Goal: Use online tool/utility: Utilize a website feature to perform a specific function

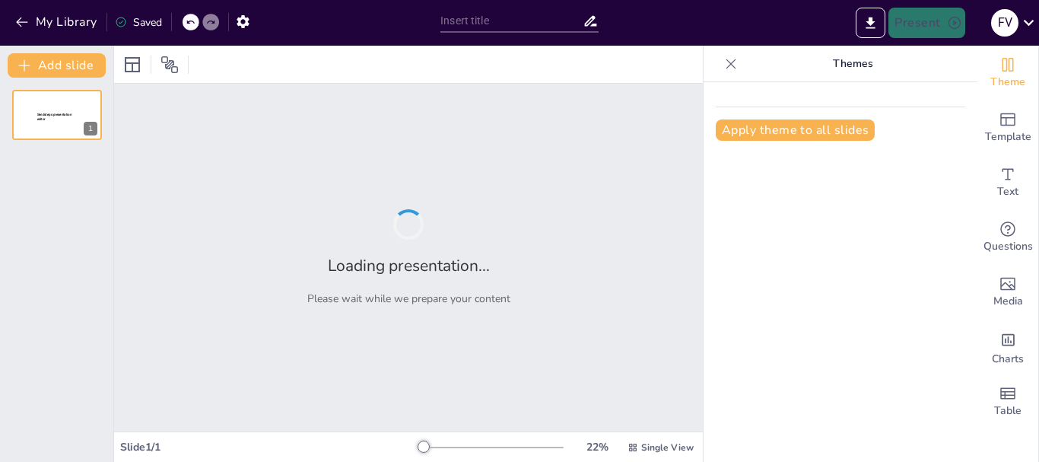
type input "Imported Masculinidad y Feminismo.pptx"
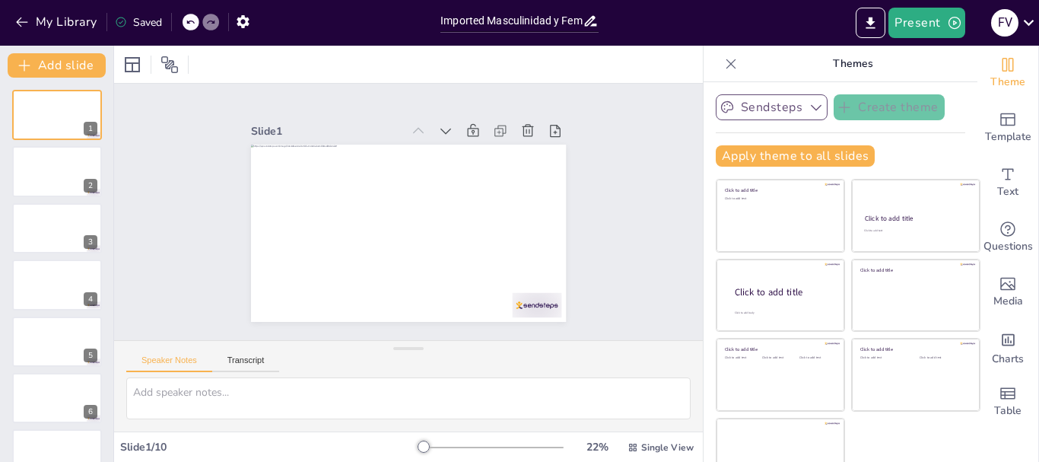
click at [809, 110] on icon "button" at bounding box center [816, 107] width 15 height 15
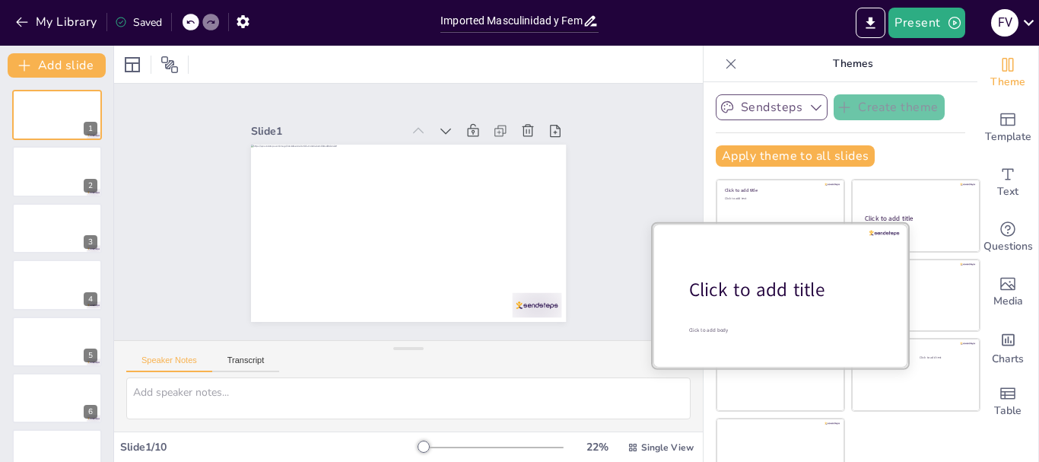
click at [749, 296] on div "Click to add title" at bounding box center [786, 290] width 194 height 26
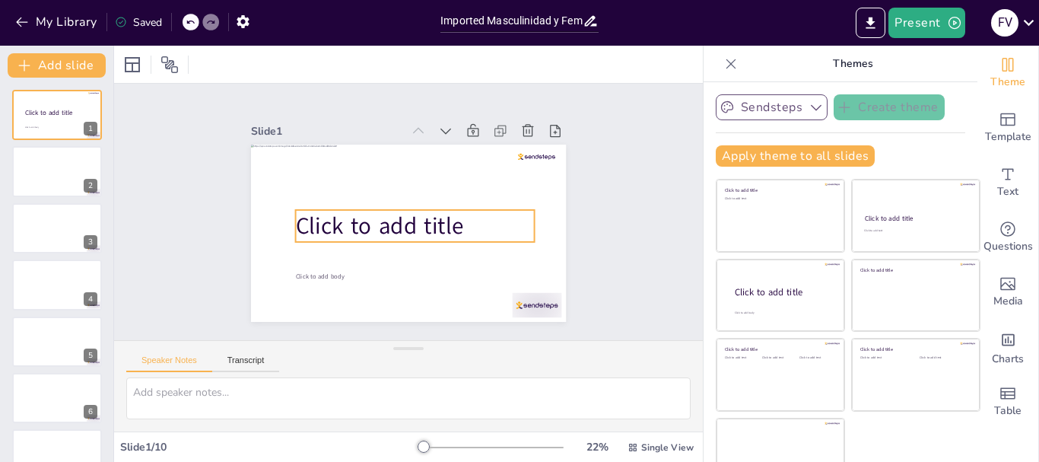
click at [437, 221] on span "Click to add title" at bounding box center [380, 196] width 124 height 154
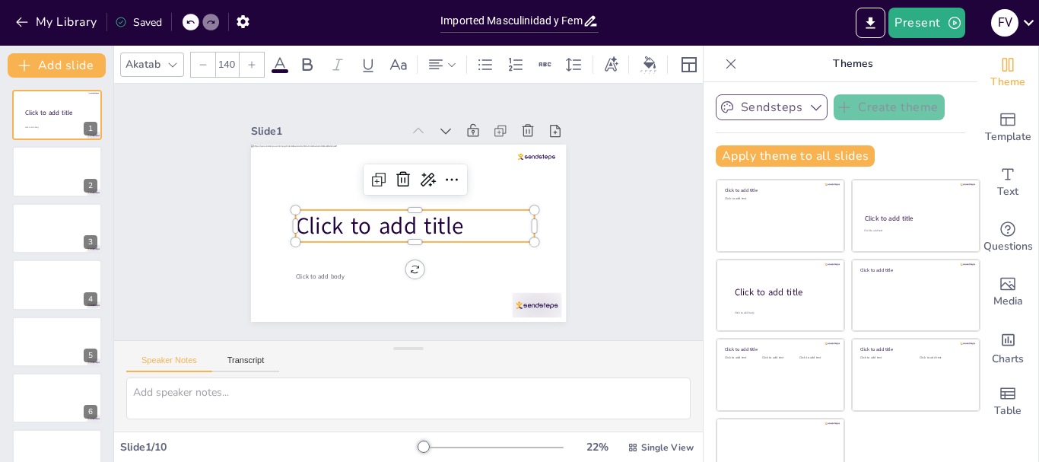
click at [493, 234] on p "Click to add title" at bounding box center [409, 227] width 237 height 104
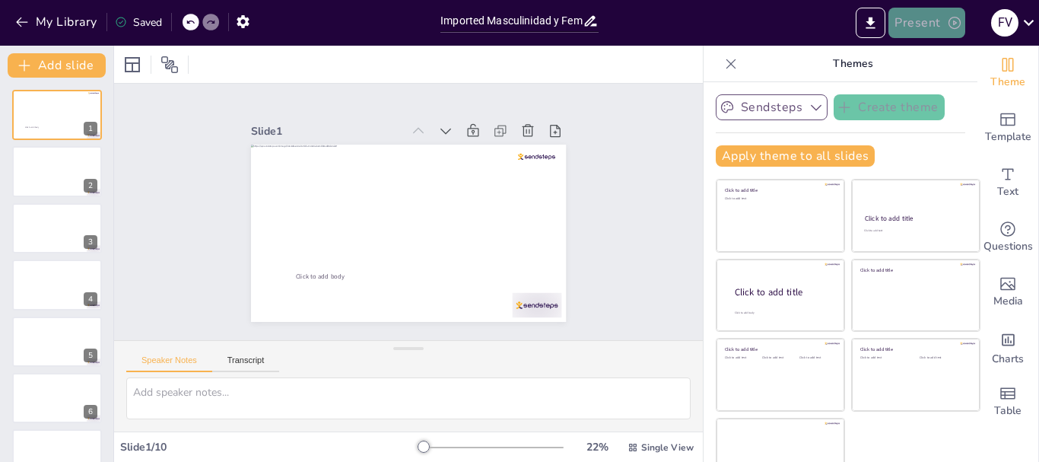
click at [920, 22] on button "Present" at bounding box center [926, 23] width 76 height 30
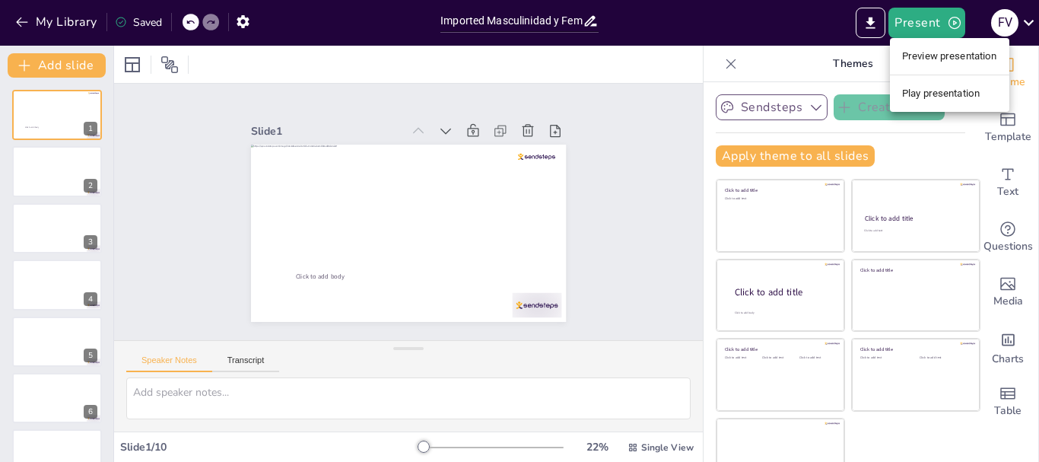
click at [625, 145] on div at bounding box center [519, 231] width 1039 height 462
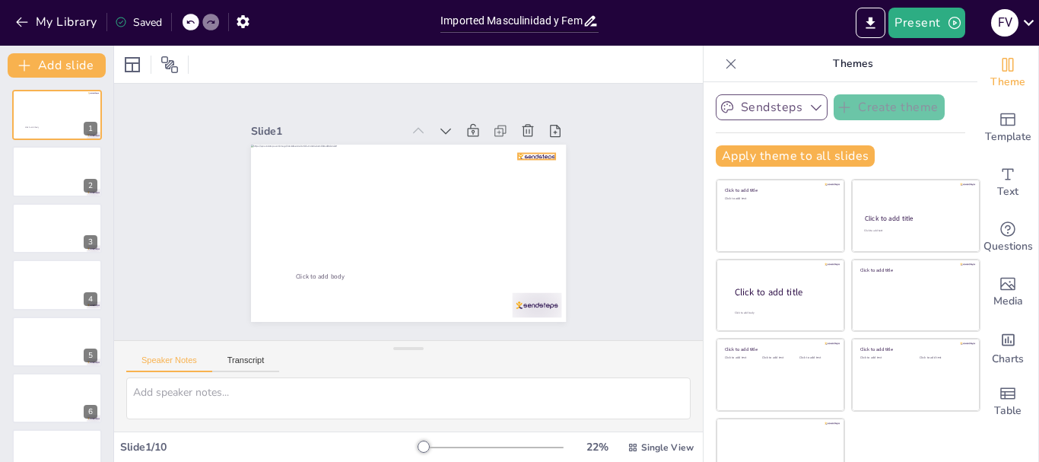
click at [499, 150] on div at bounding box center [401, 232] width 354 height 266
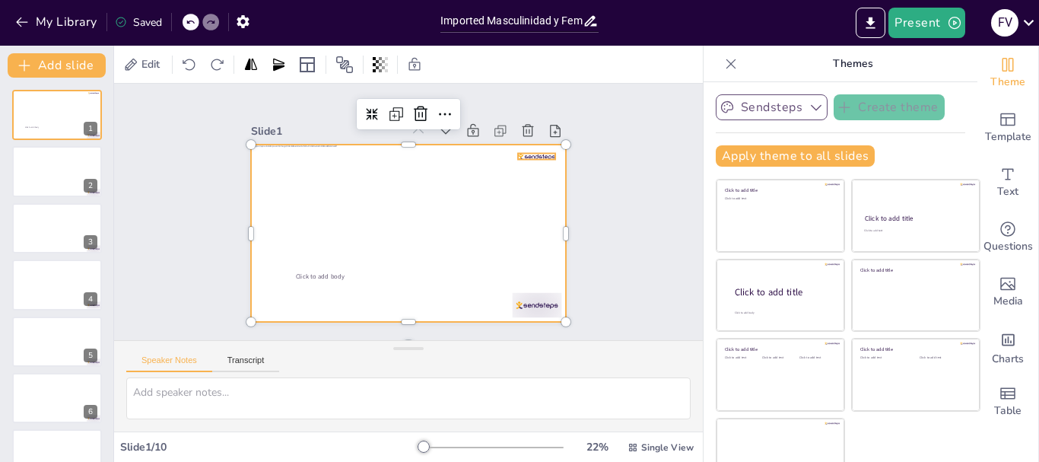
click at [288, 216] on div at bounding box center [269, 224] width 37 height 17
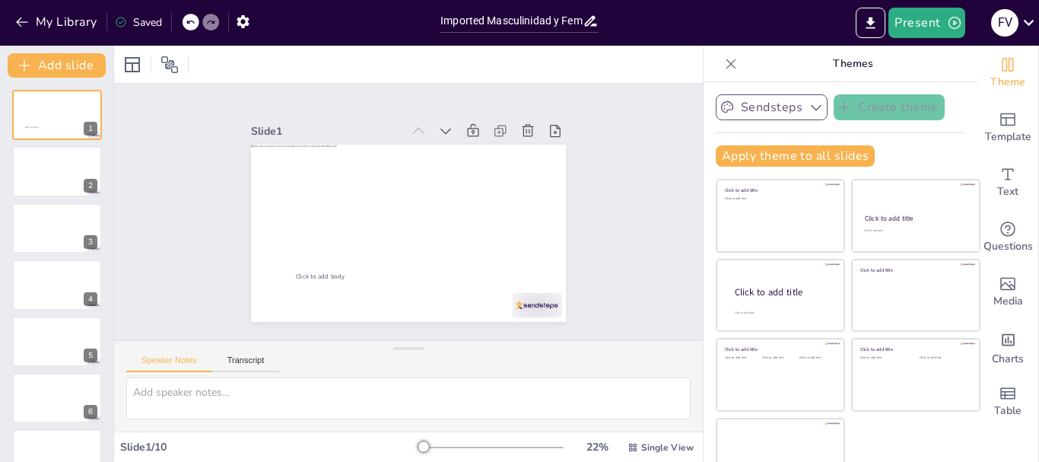
click at [606, 231] on div "Slide 1 Click to add body Slide 2 Slide 3 Slide 4 Slide 5 Slide 6 Slide 7 Slide…" at bounding box center [409, 212] width 516 height 638
